Goal: Task Accomplishment & Management: Use online tool/utility

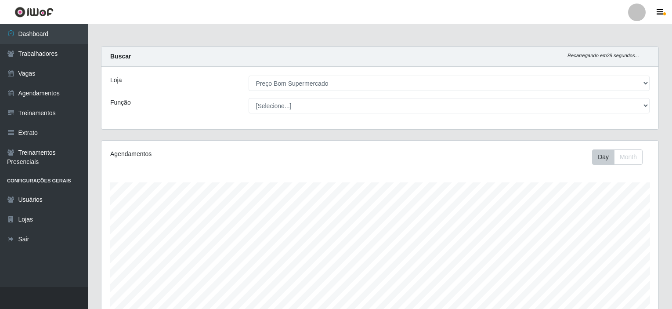
select select "387"
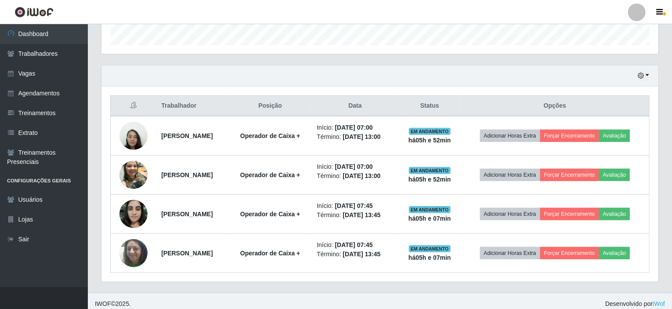
scroll to position [182, 557]
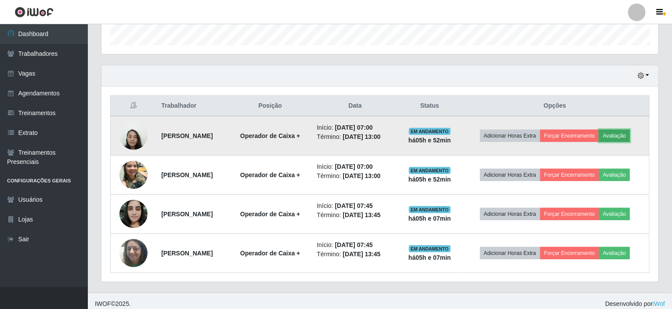
click at [623, 134] on button "Avaliação" at bounding box center [614, 136] width 31 height 12
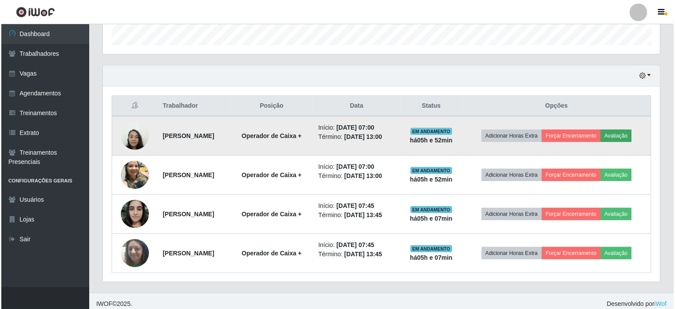
scroll to position [182, 554]
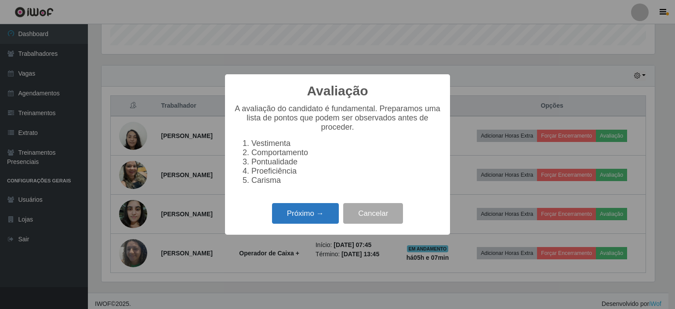
click at [309, 224] on button "Próximo →" at bounding box center [305, 213] width 67 height 21
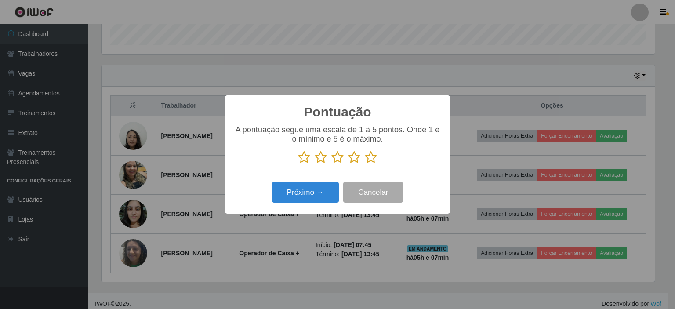
click at [373, 158] on icon at bounding box center [371, 157] width 12 height 13
click at [365, 164] on input "radio" at bounding box center [365, 164] width 0 height 0
click at [303, 195] on button "Próximo →" at bounding box center [305, 192] width 67 height 21
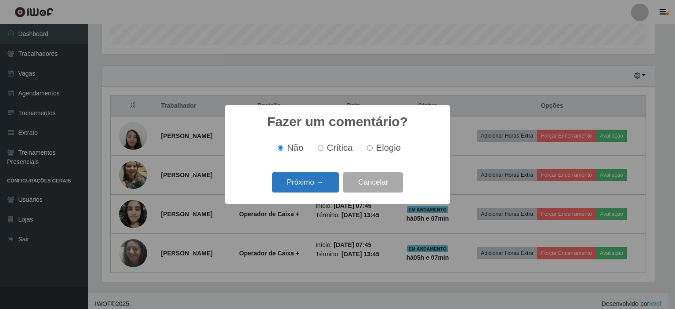
click at [305, 189] on button "Próximo →" at bounding box center [305, 182] width 67 height 21
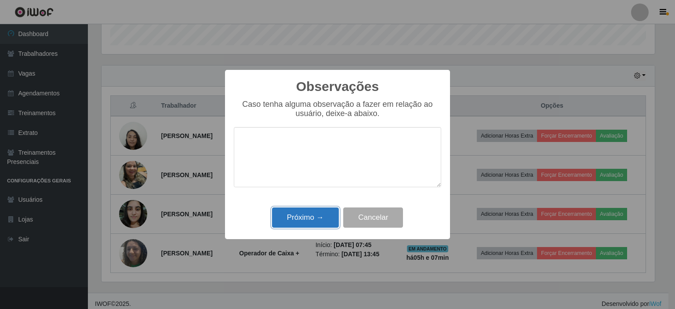
click at [304, 220] on button "Próximo →" at bounding box center [305, 217] width 67 height 21
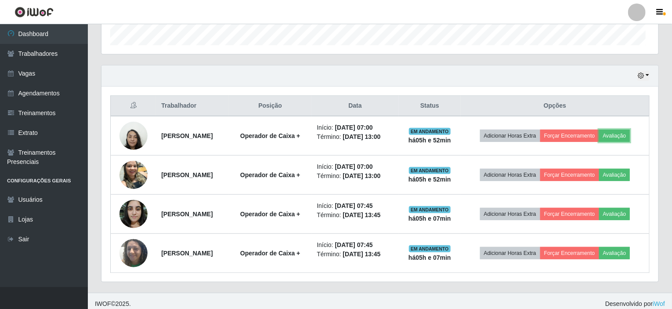
scroll to position [182, 557]
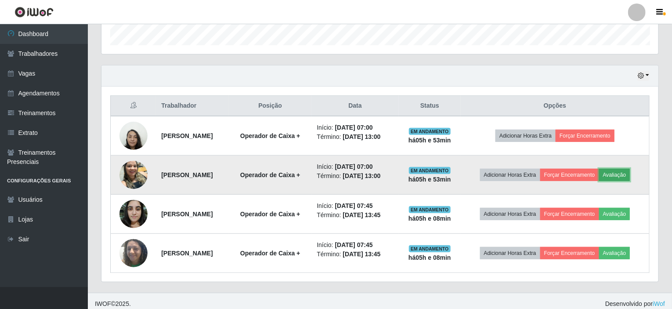
click at [631, 178] on button "Avaliação" at bounding box center [614, 175] width 31 height 12
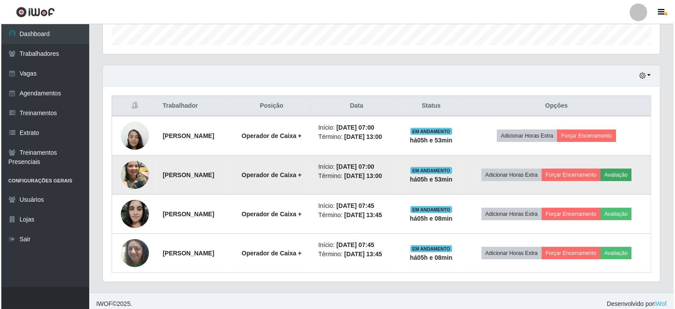
scroll to position [182, 554]
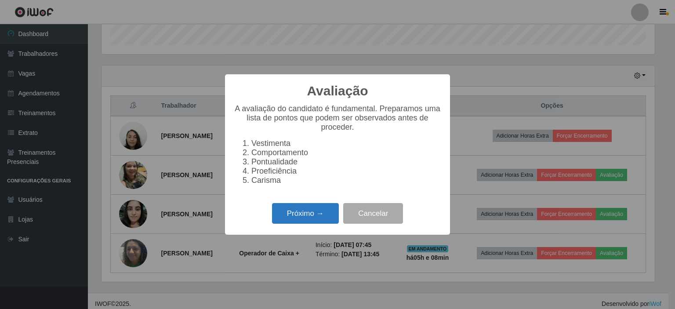
click at [296, 218] on button "Próximo →" at bounding box center [305, 213] width 67 height 21
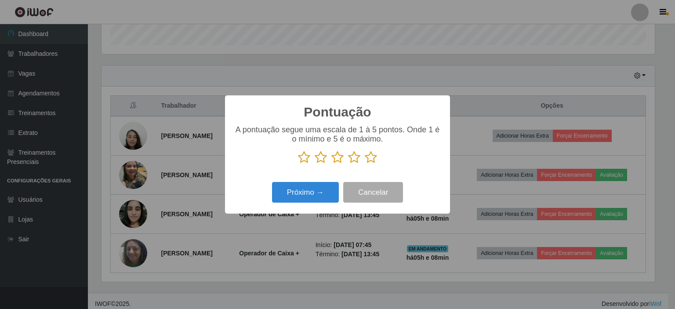
scroll to position [439322, 438951]
click at [369, 160] on icon at bounding box center [371, 157] width 12 height 13
click at [365, 164] on input "radio" at bounding box center [365, 164] width 0 height 0
click at [289, 194] on button "Próximo →" at bounding box center [305, 192] width 67 height 21
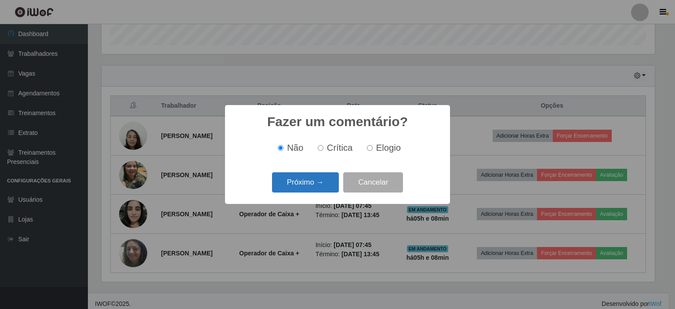
click at [301, 184] on button "Próximo →" at bounding box center [305, 182] width 67 height 21
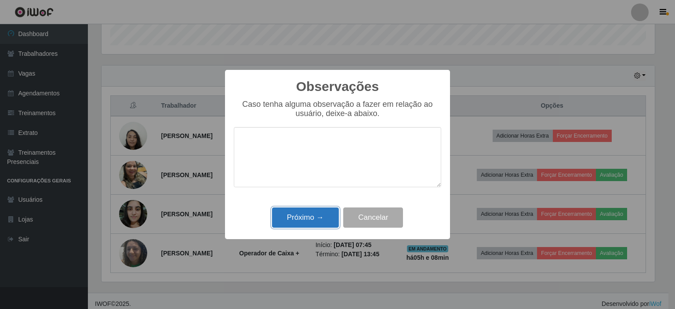
click at [305, 218] on button "Próximo →" at bounding box center [305, 217] width 67 height 21
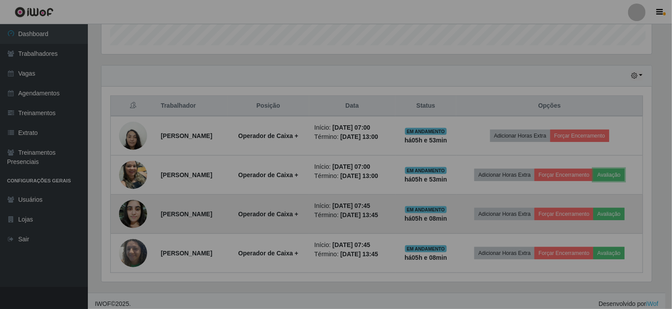
scroll to position [182, 557]
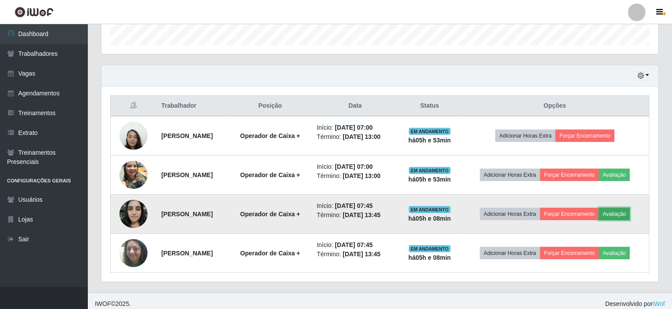
click at [622, 208] on button "Avaliação" at bounding box center [614, 214] width 31 height 12
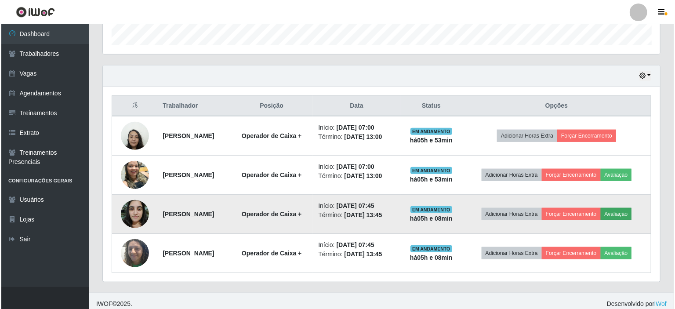
scroll to position [182, 554]
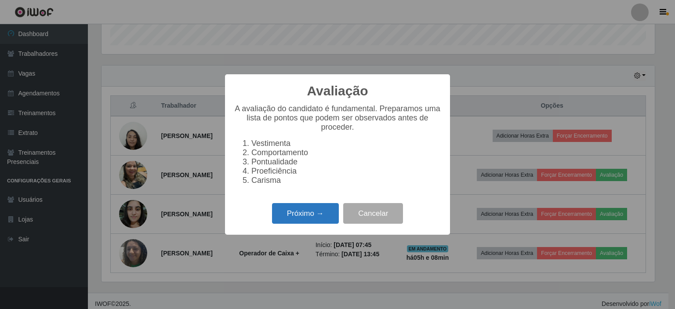
click at [302, 210] on button "Próximo →" at bounding box center [305, 213] width 67 height 21
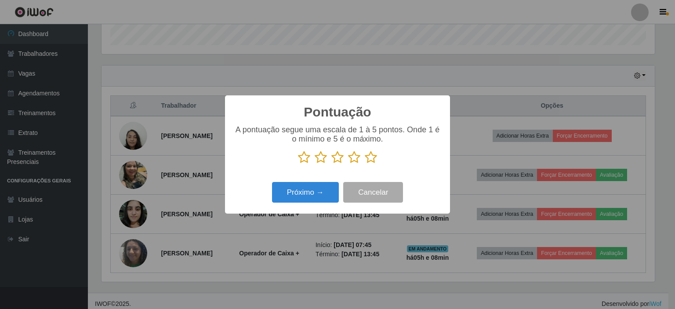
drag, startPoint x: 374, startPoint y: 159, endPoint x: 343, endPoint y: 174, distance: 35.2
click at [374, 159] on icon at bounding box center [371, 157] width 12 height 13
click at [365, 164] on input "radio" at bounding box center [365, 164] width 0 height 0
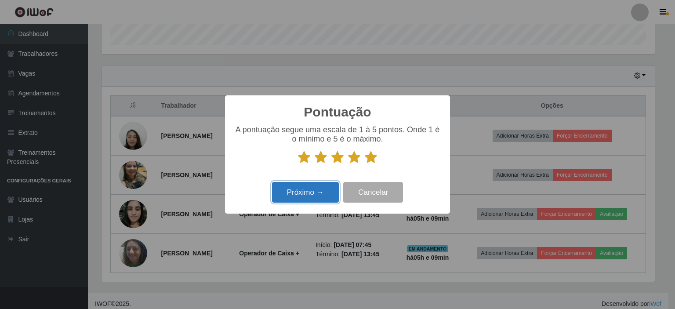
click at [281, 196] on button "Próximo →" at bounding box center [305, 192] width 67 height 21
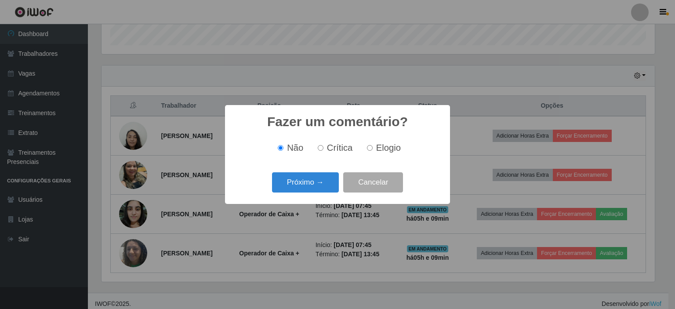
click at [304, 165] on div "Fazer um comentário? × Não Crítica Elogio Próximo → Cancelar" at bounding box center [337, 154] width 225 height 98
click at [307, 184] on button "Próximo →" at bounding box center [305, 182] width 67 height 21
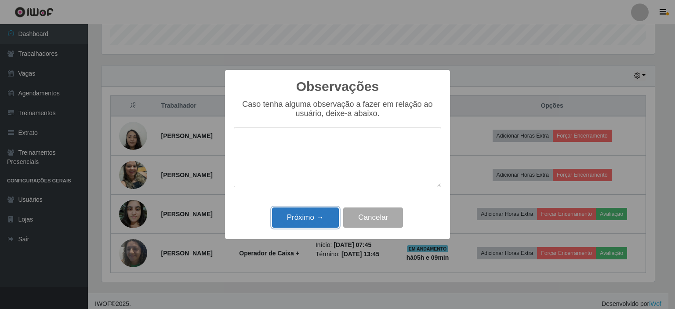
click at [313, 219] on button "Próximo →" at bounding box center [305, 217] width 67 height 21
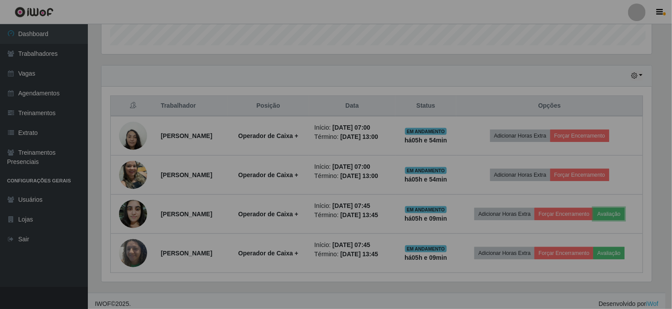
scroll to position [182, 557]
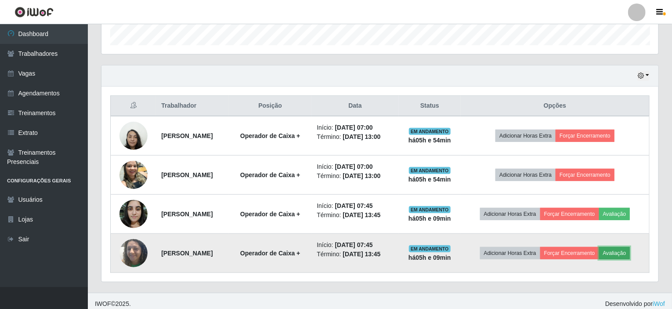
click at [631, 251] on button "Avaliação" at bounding box center [614, 253] width 31 height 12
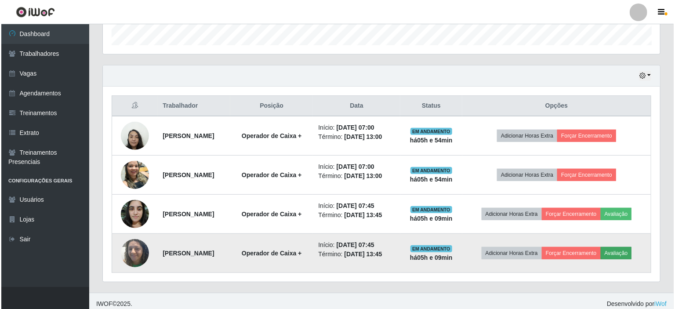
scroll to position [182, 554]
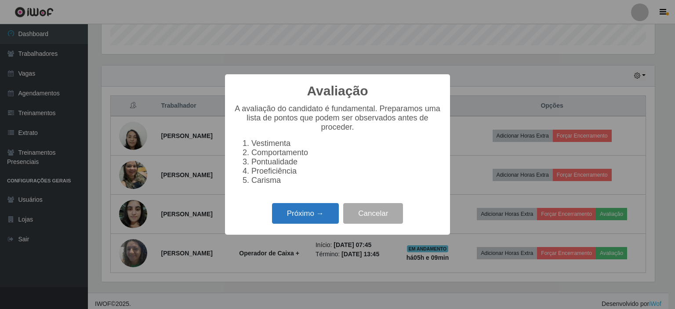
click at [304, 214] on button "Próximo →" at bounding box center [305, 213] width 67 height 21
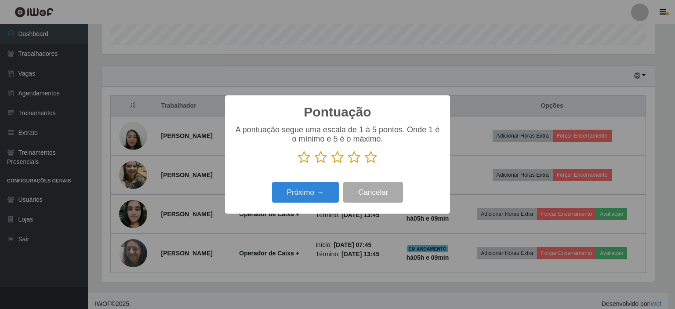
click at [372, 158] on icon at bounding box center [371, 157] width 12 height 13
click at [365, 164] on input "radio" at bounding box center [365, 164] width 0 height 0
click at [306, 191] on button "Próximo →" at bounding box center [305, 192] width 67 height 21
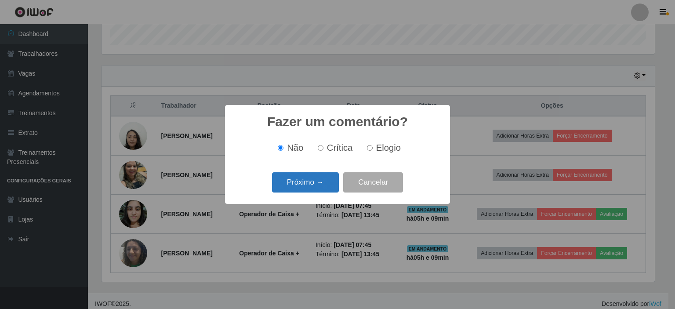
click at [306, 186] on button "Próximo →" at bounding box center [305, 182] width 67 height 21
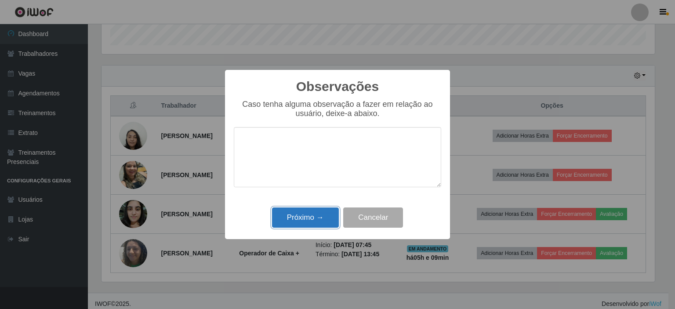
click at [308, 217] on button "Próximo →" at bounding box center [305, 217] width 67 height 21
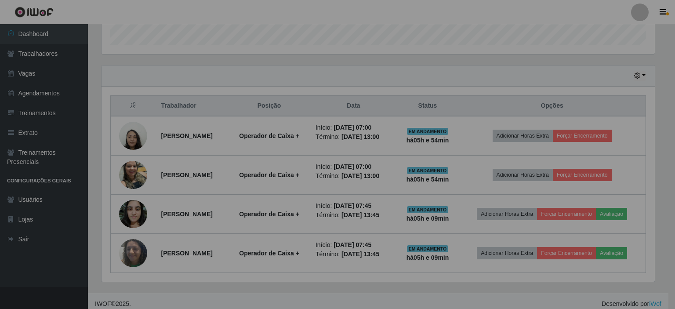
scroll to position [182, 557]
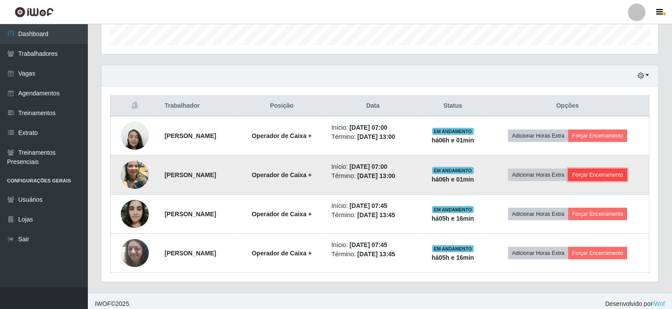
click at [625, 174] on button "Forçar Encerramento" at bounding box center [598, 175] width 59 height 12
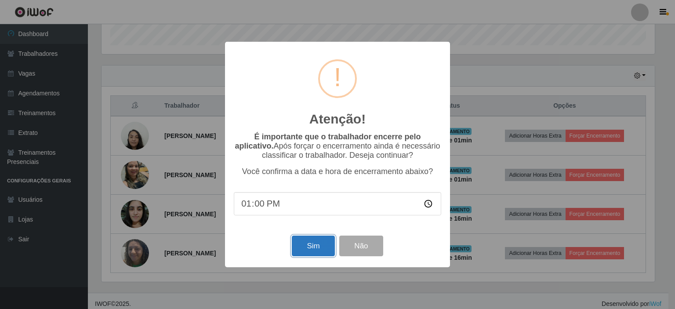
click at [309, 244] on button "Sim" at bounding box center [313, 246] width 43 height 21
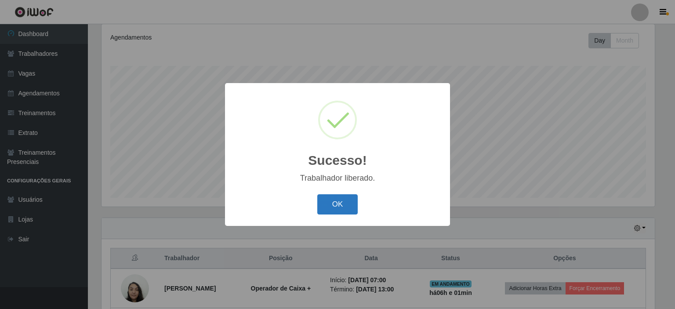
click at [340, 198] on button "OK" at bounding box center [337, 204] width 41 height 21
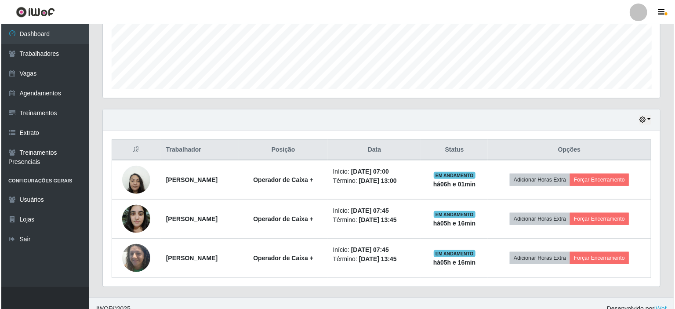
scroll to position [234, 0]
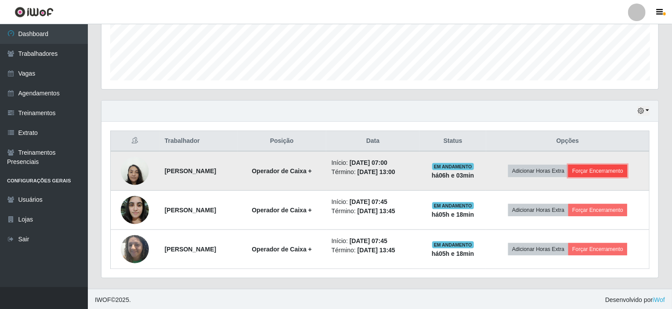
click at [619, 167] on button "Forçar Encerramento" at bounding box center [598, 171] width 59 height 12
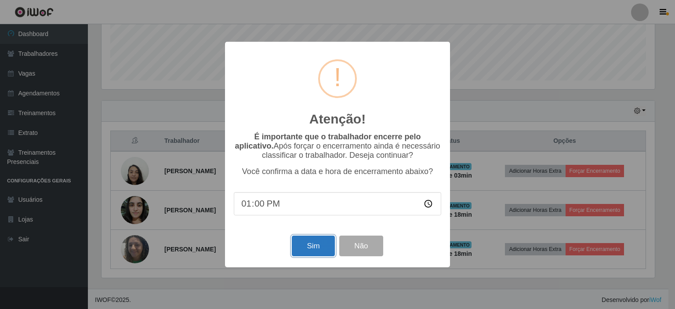
click at [310, 246] on button "Sim" at bounding box center [313, 246] width 43 height 21
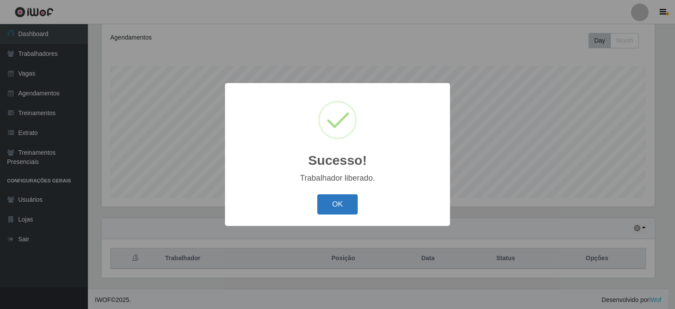
click at [329, 206] on button "OK" at bounding box center [337, 204] width 41 height 21
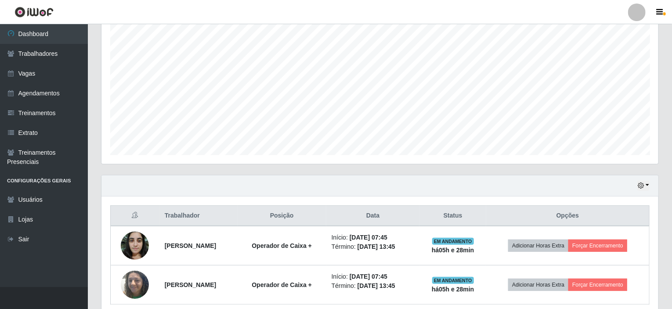
scroll to position [195, 0]
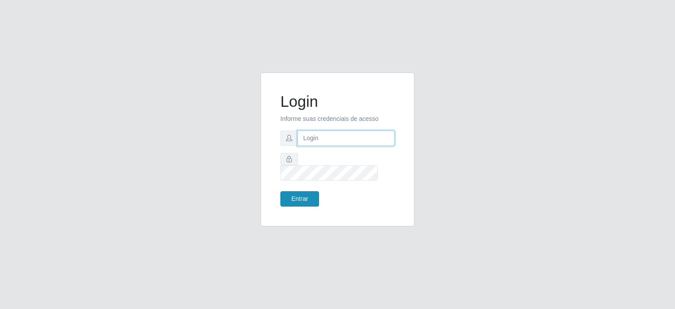
type input "[EMAIL_ADDRESS][DOMAIN_NAME]"
click at [301, 191] on button "Entrar" at bounding box center [299, 198] width 39 height 15
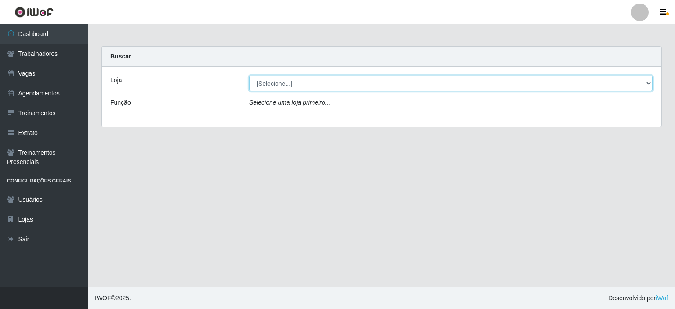
click at [283, 83] on select "[Selecione...] Preço Bom Supermercado" at bounding box center [450, 83] width 403 height 15
select select "387"
click at [249, 76] on select "[Selecione...] Preço Bom Supermercado" at bounding box center [450, 83] width 403 height 15
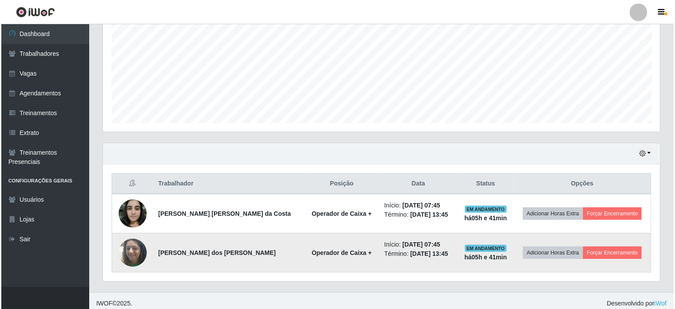
scroll to position [195, 0]
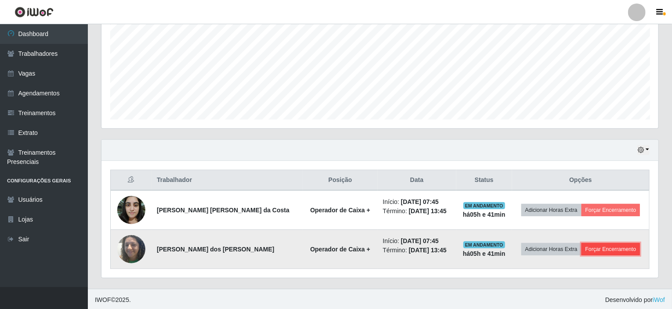
click at [607, 246] on button "Forçar Encerramento" at bounding box center [611, 249] width 59 height 12
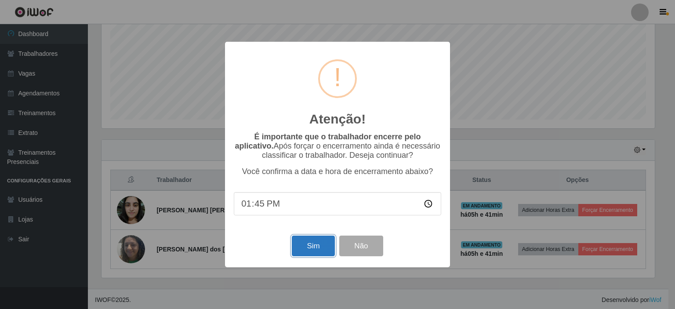
click at [309, 252] on button "Sim" at bounding box center [313, 246] width 43 height 21
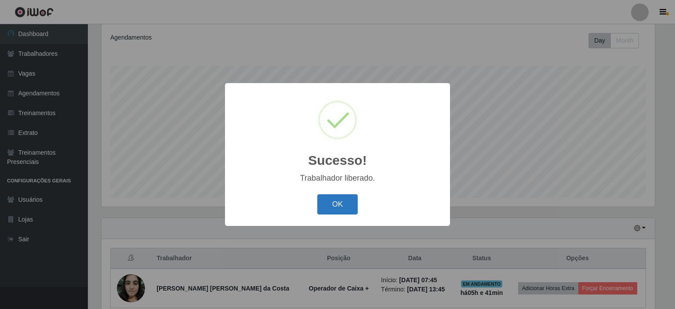
click at [335, 202] on button "OK" at bounding box center [337, 204] width 41 height 21
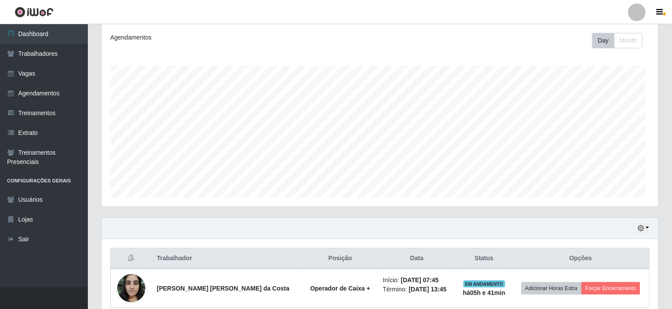
scroll to position [182, 557]
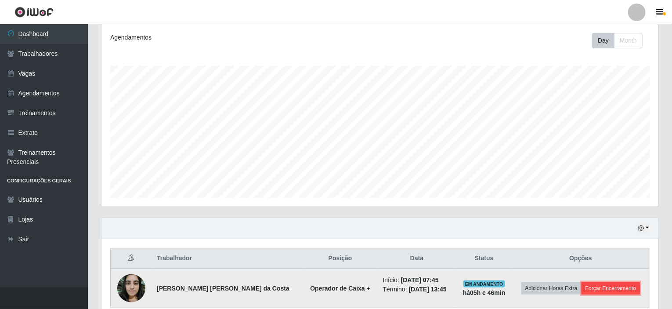
click at [596, 286] on button "Forçar Encerramento" at bounding box center [611, 288] width 59 height 12
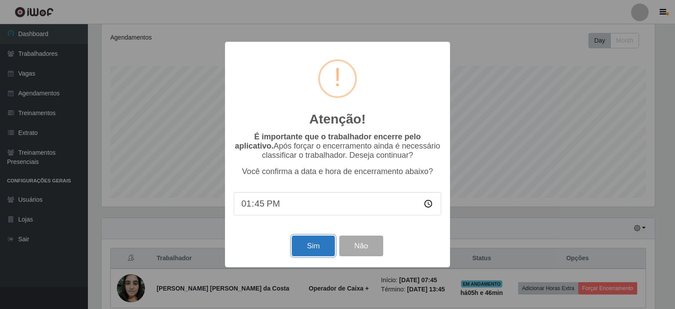
click at [304, 253] on button "Sim" at bounding box center [313, 246] width 43 height 21
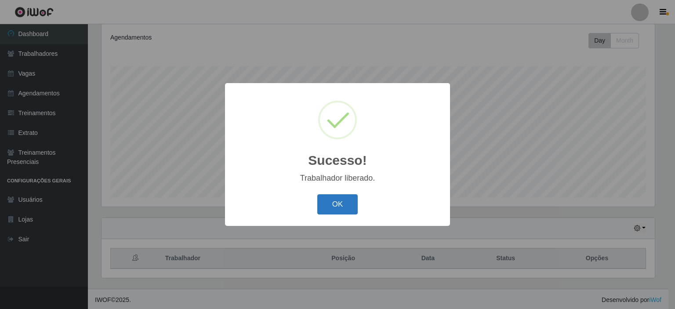
click at [339, 206] on button "OK" at bounding box center [337, 204] width 41 height 21
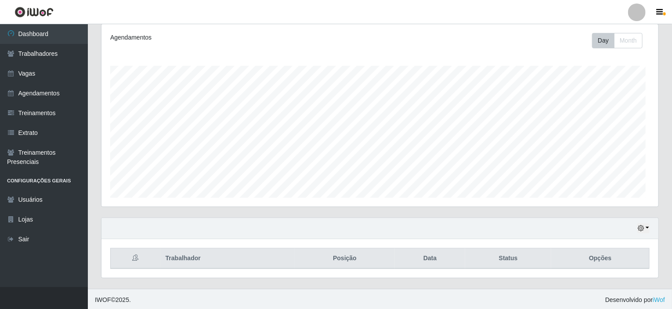
scroll to position [182, 557]
